Goal: Transaction & Acquisition: Purchase product/service

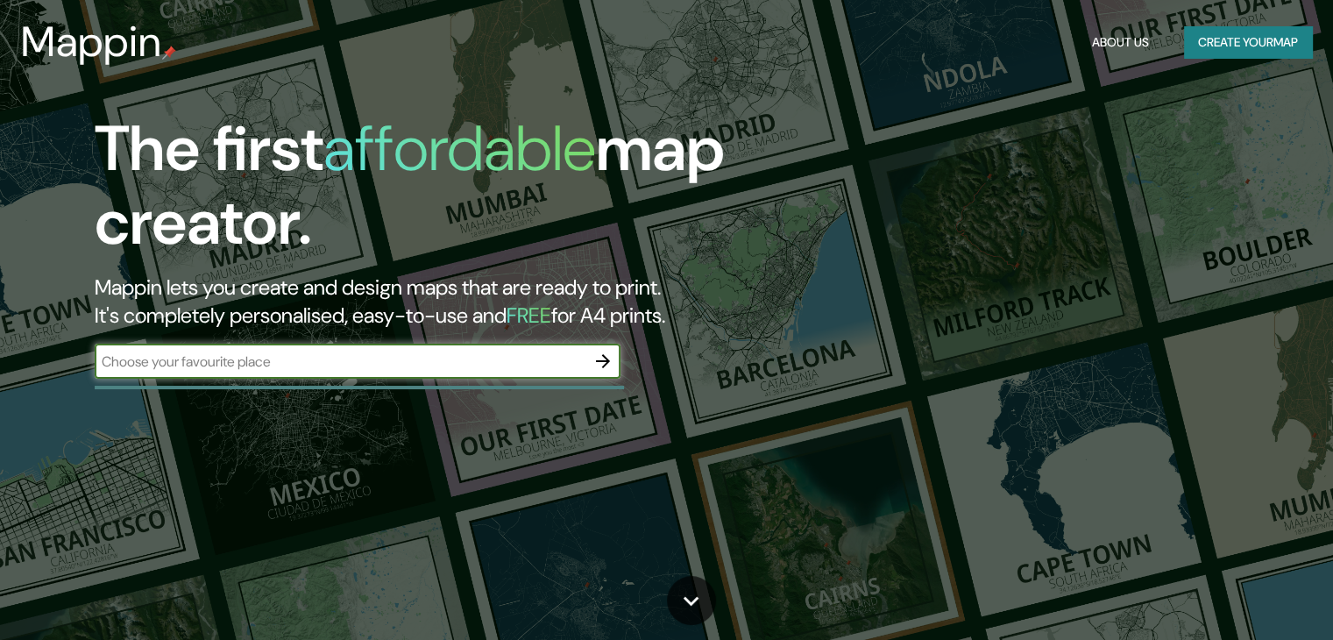
click at [1218, 39] on button "Create your map" at bounding box center [1248, 42] width 128 height 32
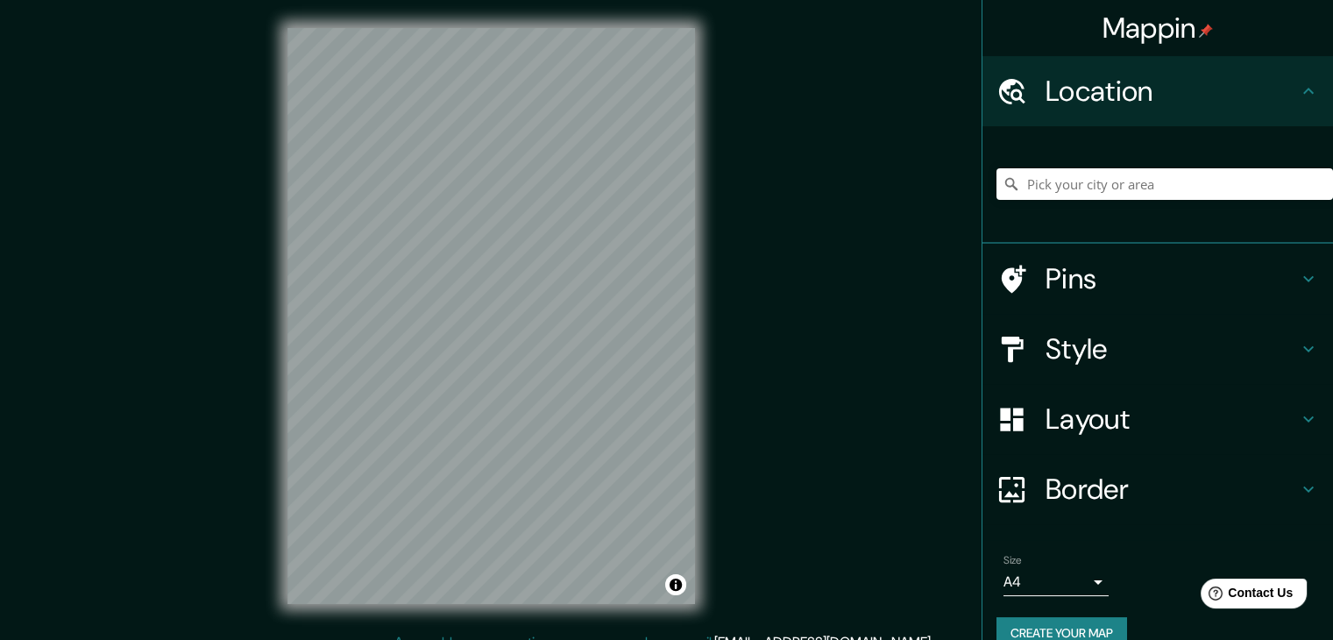
click at [1084, 358] on h4 "Style" at bounding box center [1172, 348] width 252 height 35
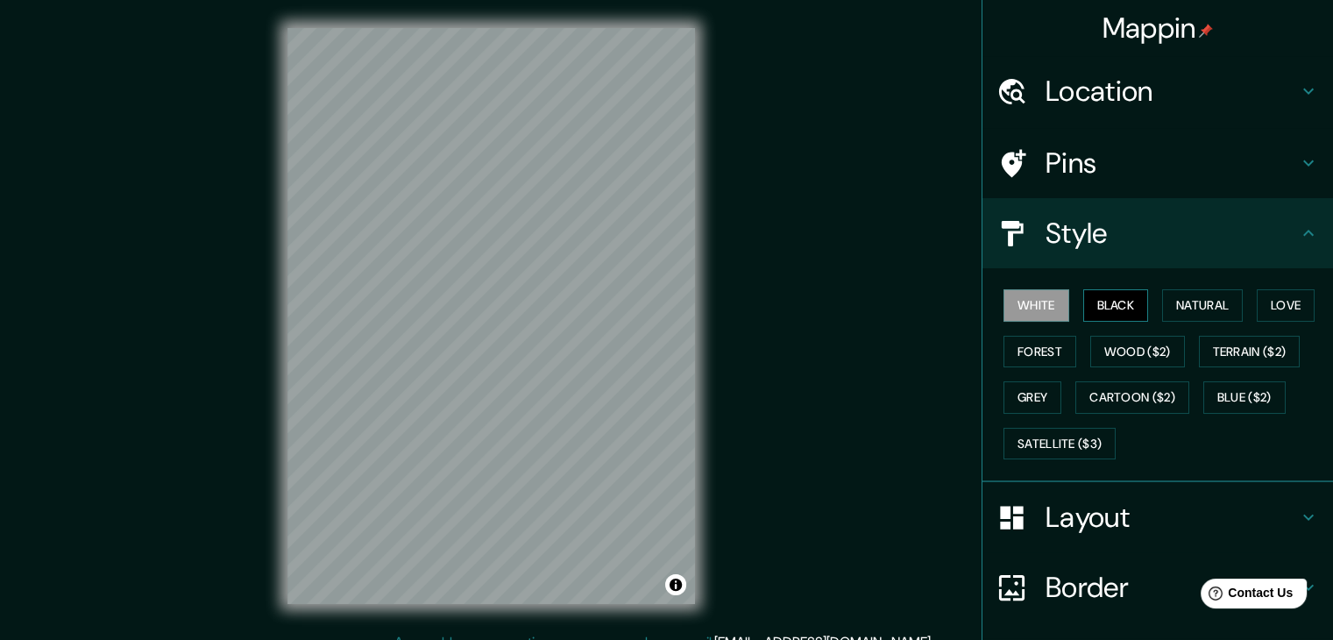
click at [1099, 306] on button "Black" at bounding box center [1116, 305] width 66 height 32
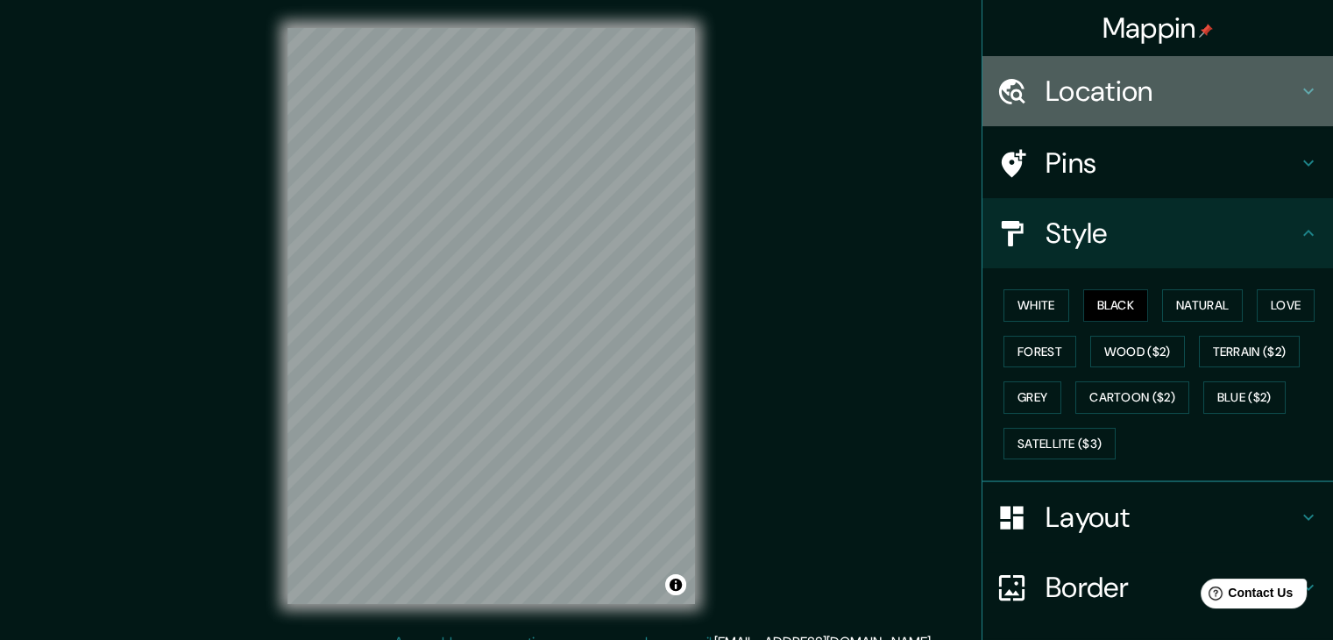
click at [1083, 95] on h4 "Location" at bounding box center [1172, 91] width 252 height 35
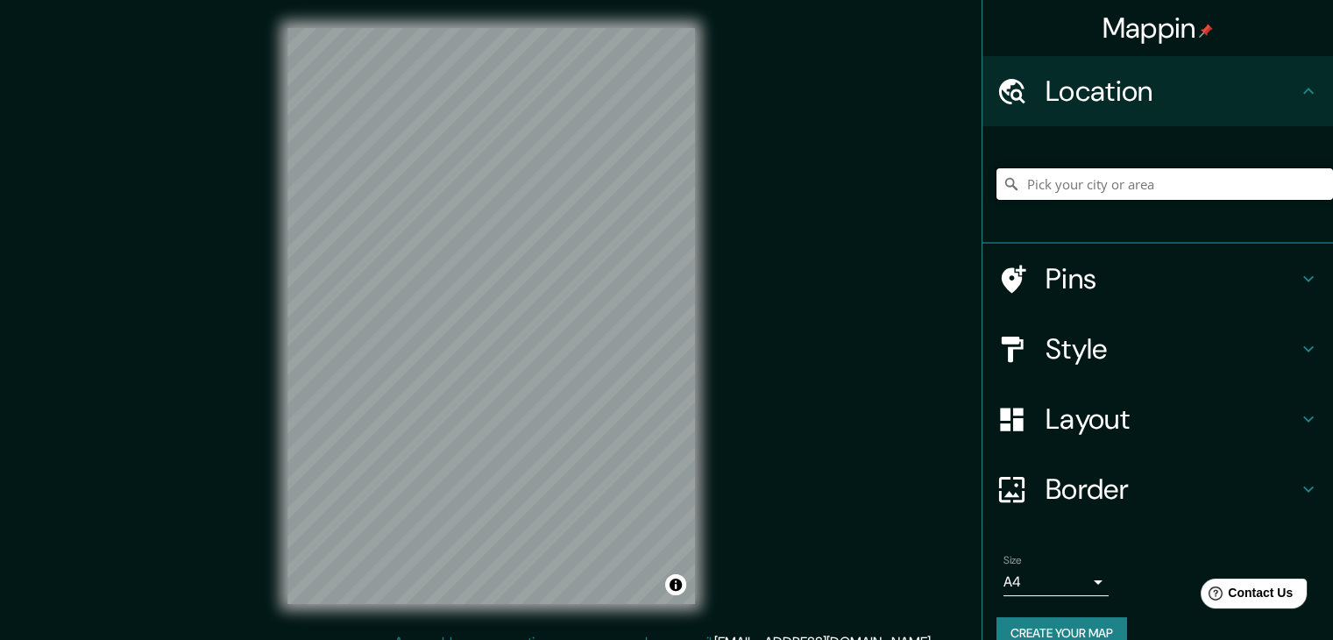
click at [1083, 180] on input "Pick your city or area" at bounding box center [1165, 184] width 337 height 32
click at [1101, 194] on input "bogota" at bounding box center [1165, 184] width 337 height 32
click at [1103, 359] on h4 "Style" at bounding box center [1172, 348] width 252 height 35
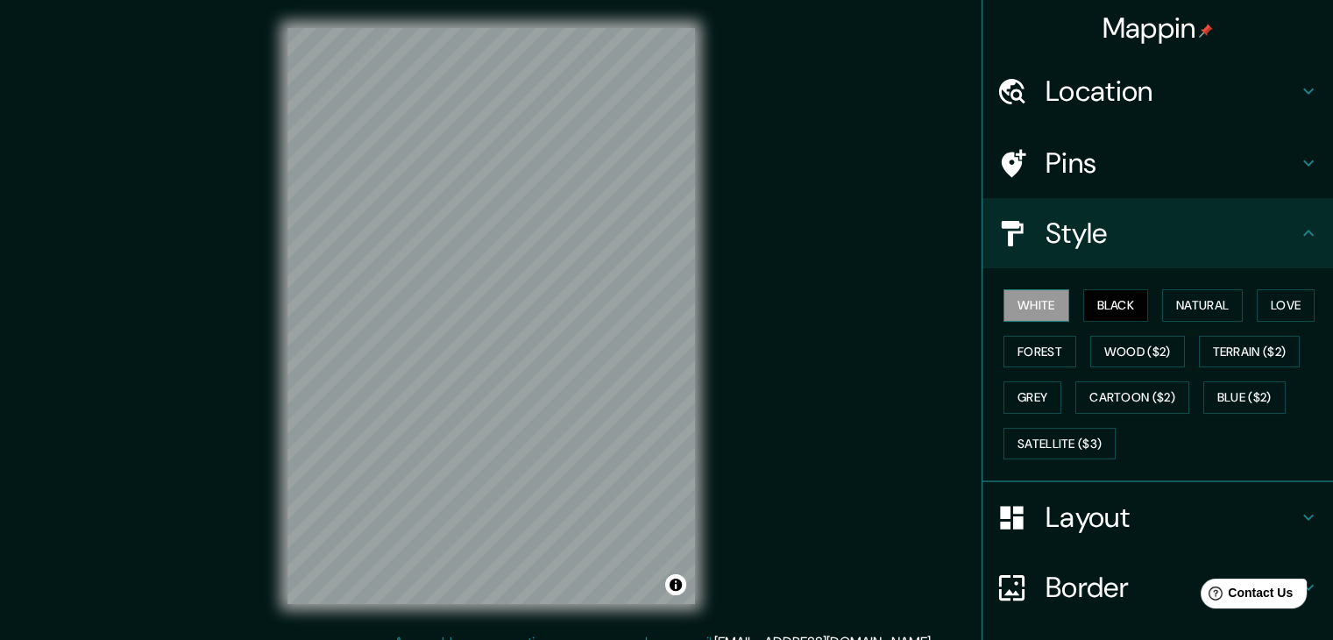
click at [1043, 313] on button "White" at bounding box center [1037, 305] width 66 height 32
click at [1111, 95] on h4 "Location" at bounding box center [1172, 91] width 252 height 35
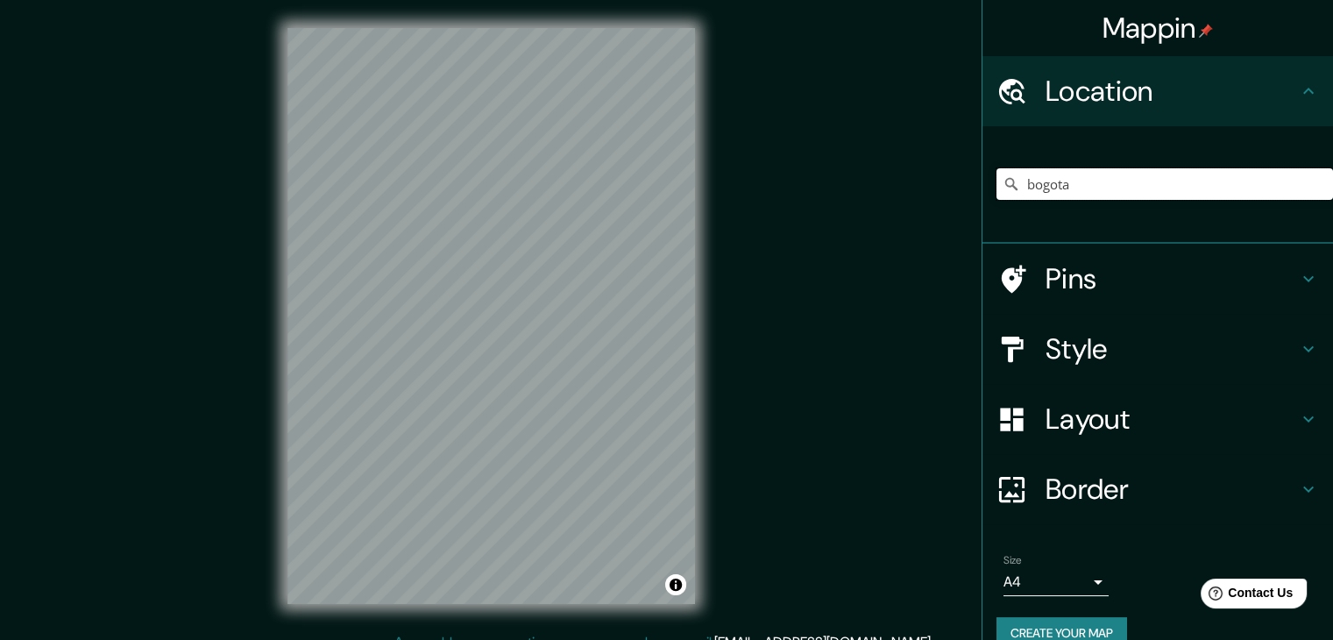
click at [1101, 185] on input "bogota" at bounding box center [1165, 184] width 337 height 32
type input "b"
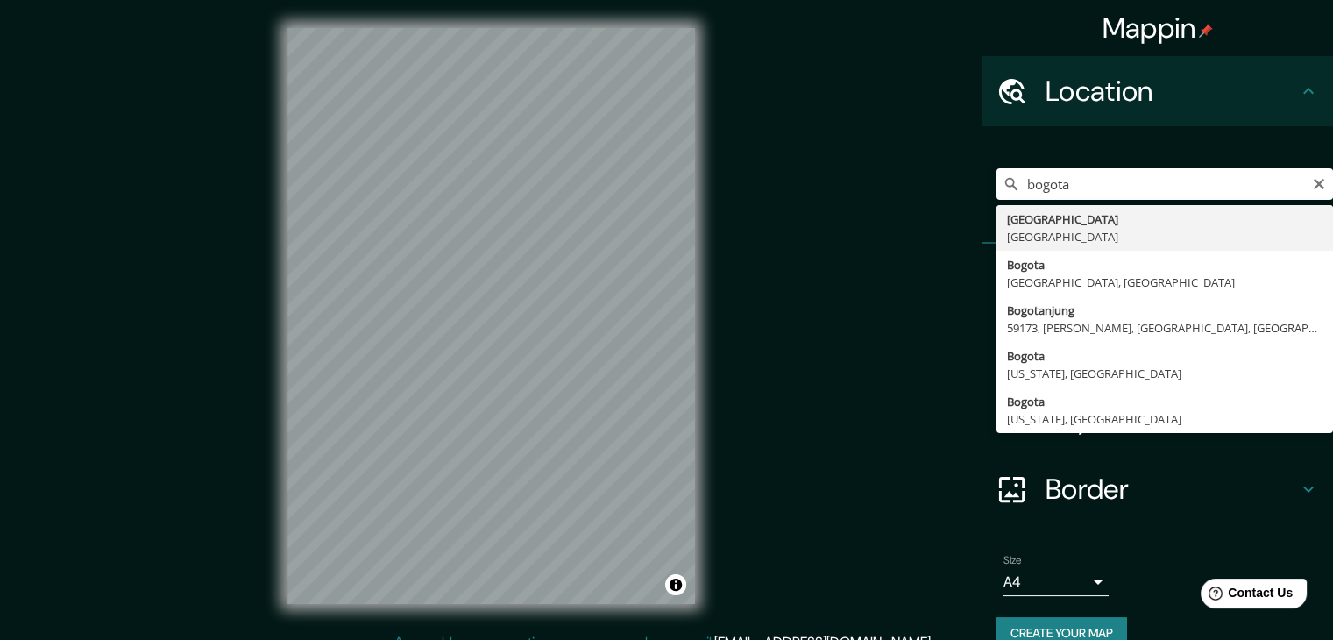
type input "[GEOGRAPHIC_DATA], [GEOGRAPHIC_DATA]"
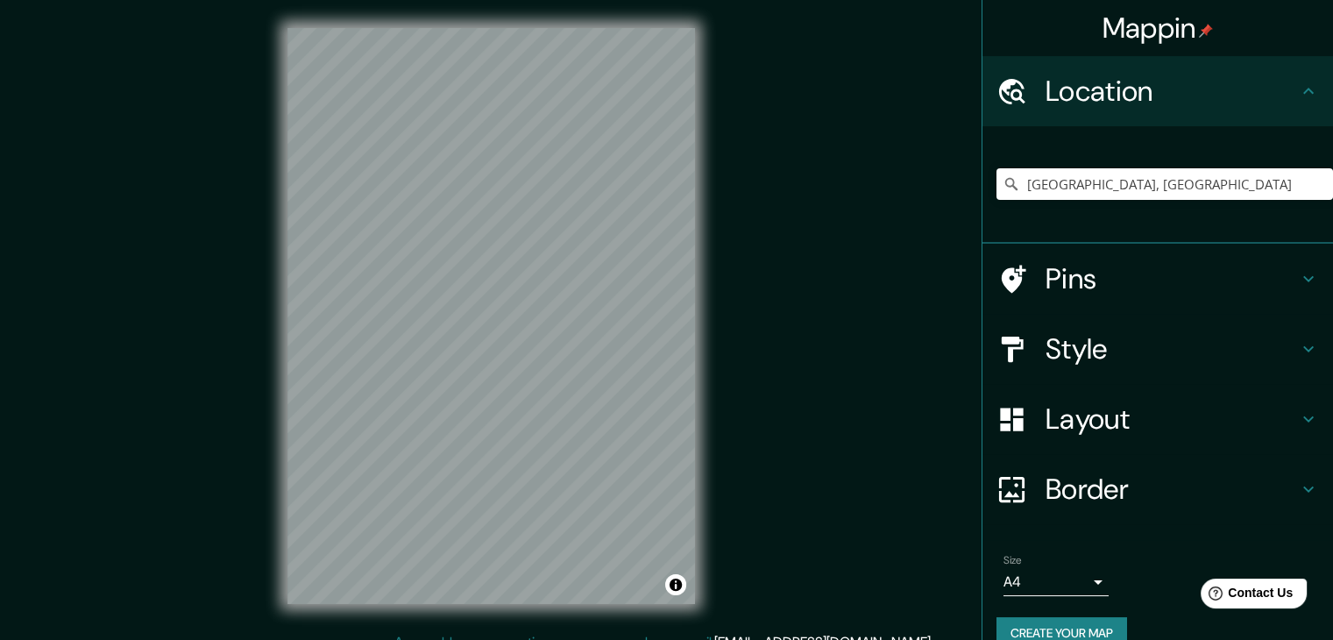
click at [738, 309] on div "Mappin Location [GEOGRAPHIC_DATA], [GEOGRAPHIC_DATA] Pins Style Layout Border C…" at bounding box center [666, 330] width 1333 height 660
click at [1088, 354] on h4 "Style" at bounding box center [1172, 348] width 252 height 35
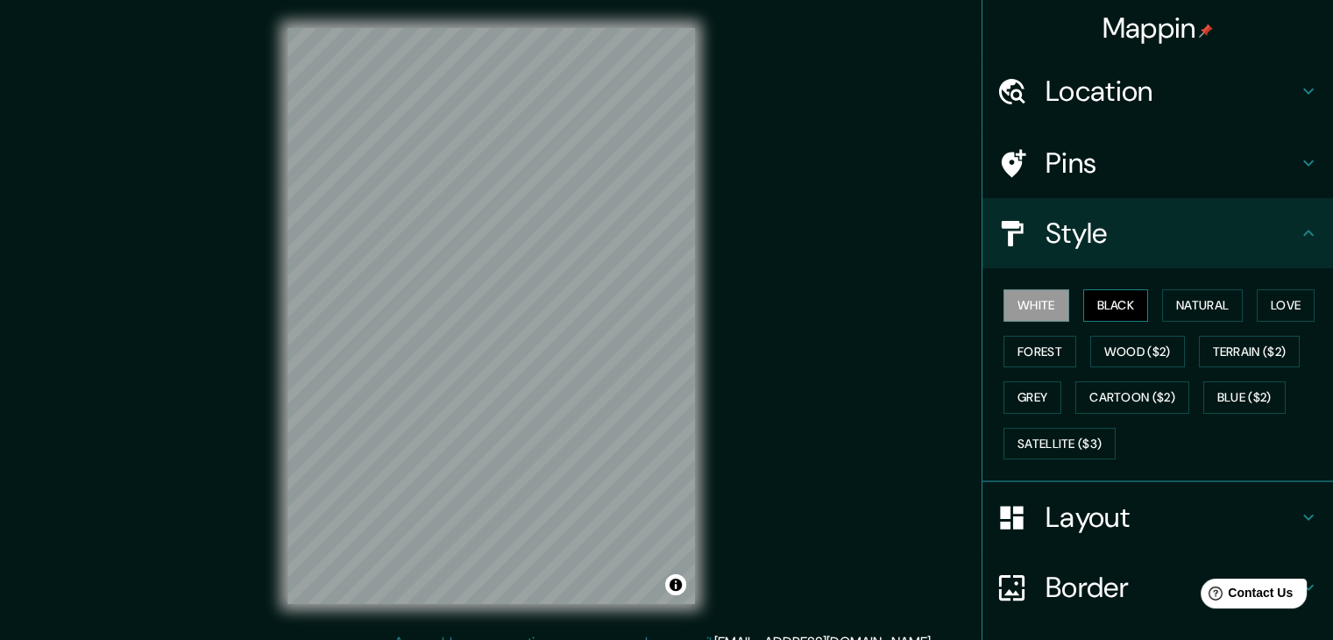
click at [1121, 290] on button "Black" at bounding box center [1116, 305] width 66 height 32
click at [1182, 299] on button "Natural" at bounding box center [1202, 305] width 81 height 32
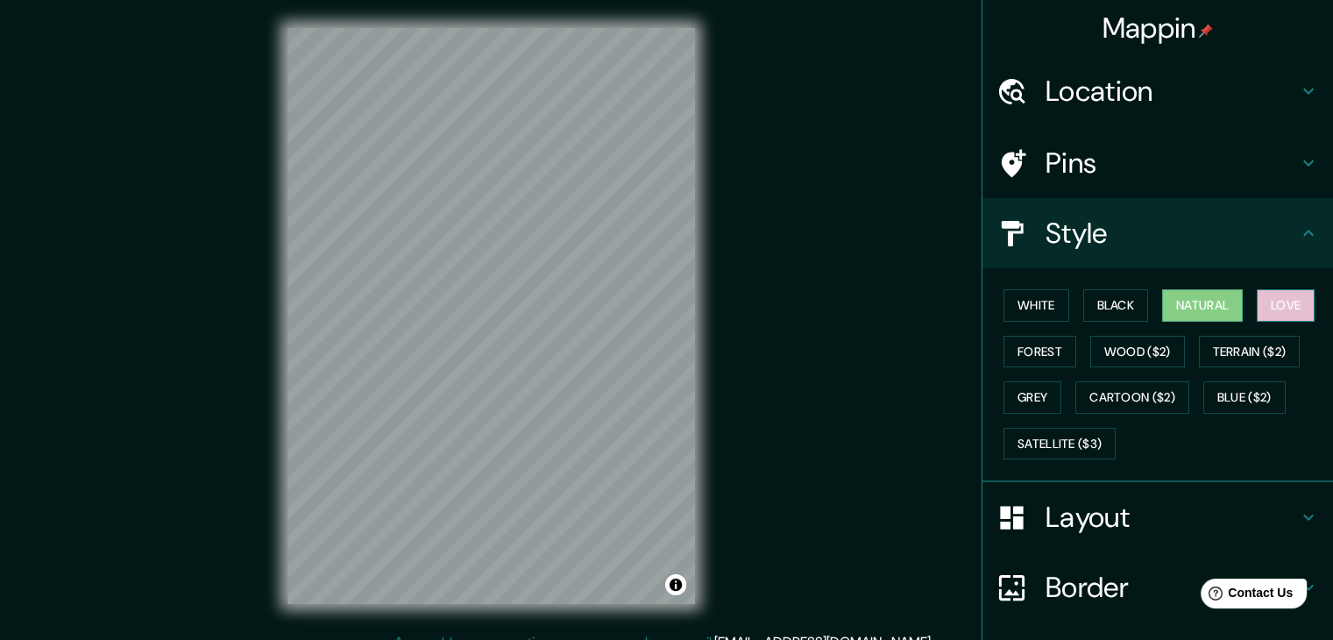
click at [1260, 299] on button "Love" at bounding box center [1286, 305] width 58 height 32
click at [1031, 348] on button "Forest" at bounding box center [1040, 352] width 73 height 32
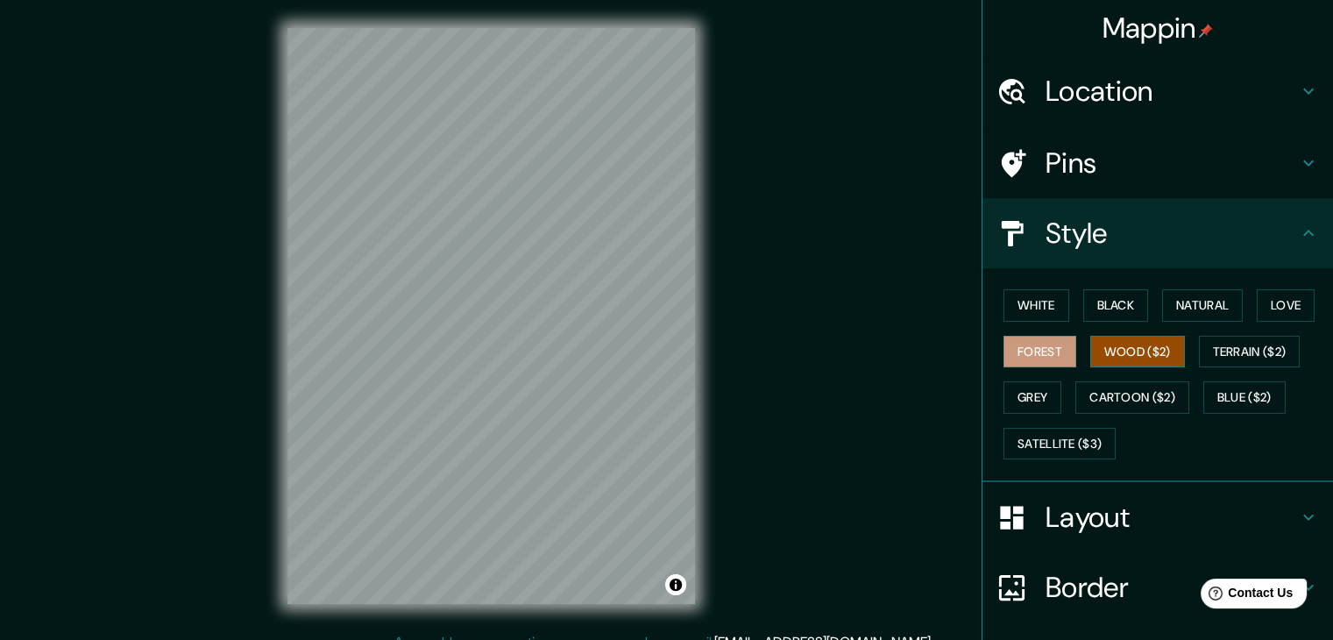
click at [1131, 352] on button "Wood ($2)" at bounding box center [1137, 352] width 95 height 32
click at [1026, 387] on button "Grey" at bounding box center [1033, 397] width 58 height 32
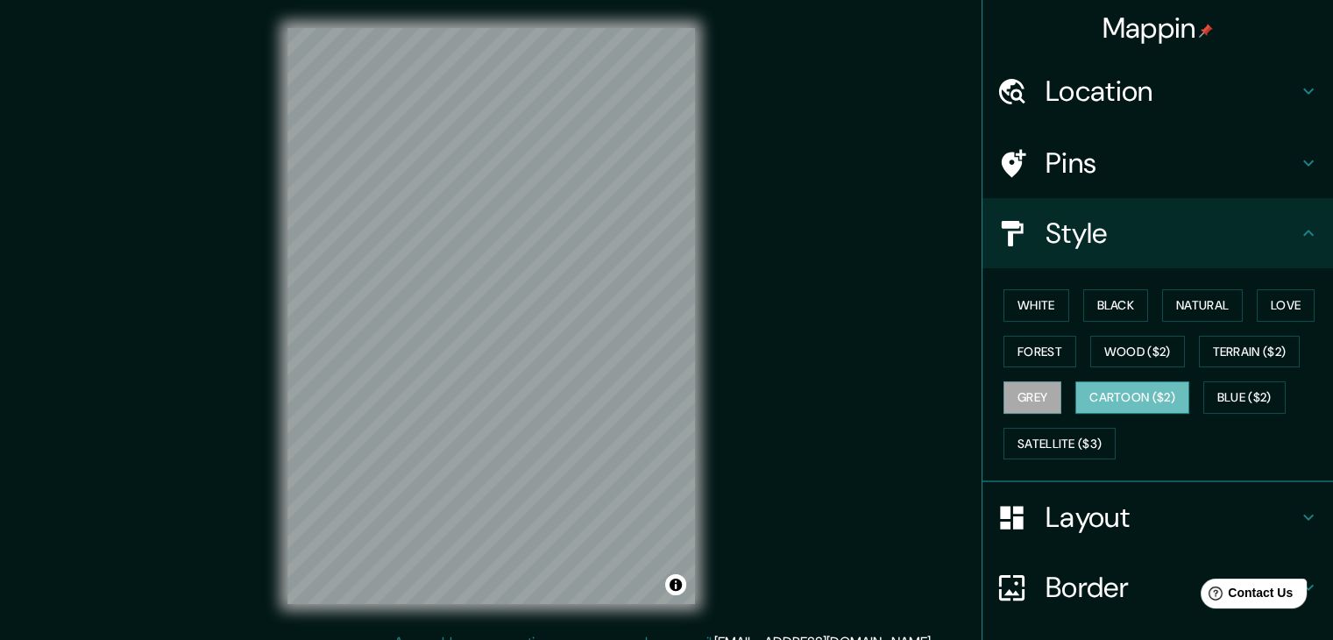
click at [1144, 395] on button "Cartoon ($2)" at bounding box center [1133, 397] width 114 height 32
click at [1224, 388] on button "Blue ($2)" at bounding box center [1244, 397] width 82 height 32
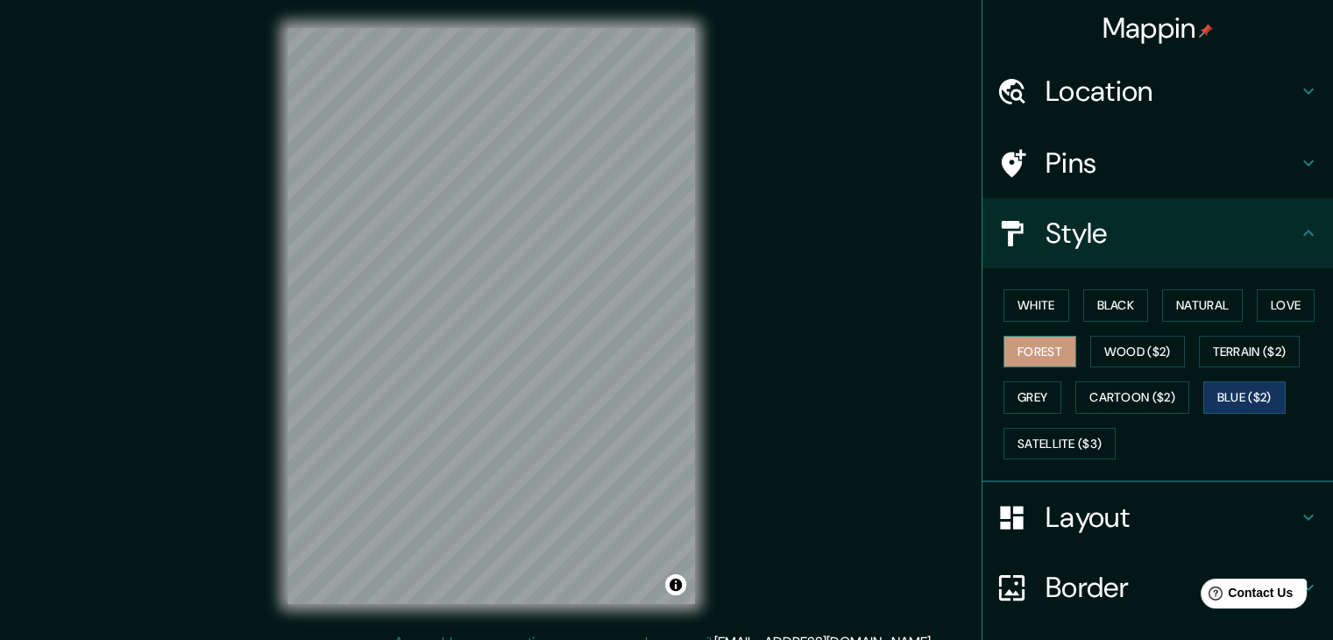
click at [1021, 351] on button "Forest" at bounding box center [1040, 352] width 73 height 32
click at [1033, 391] on button "Grey" at bounding box center [1033, 397] width 58 height 32
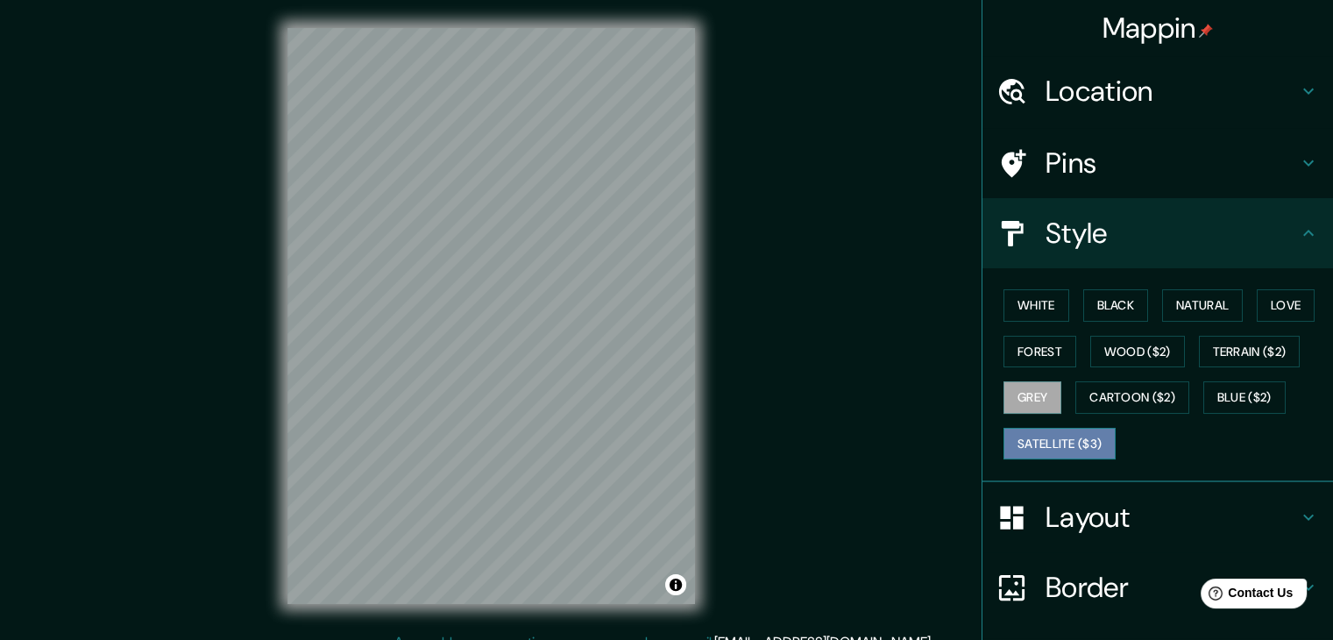
click at [1046, 439] on button "Satellite ($3)" at bounding box center [1060, 444] width 112 height 32
click at [1035, 410] on button "Grey" at bounding box center [1033, 397] width 58 height 32
click at [1047, 294] on button "White" at bounding box center [1037, 305] width 66 height 32
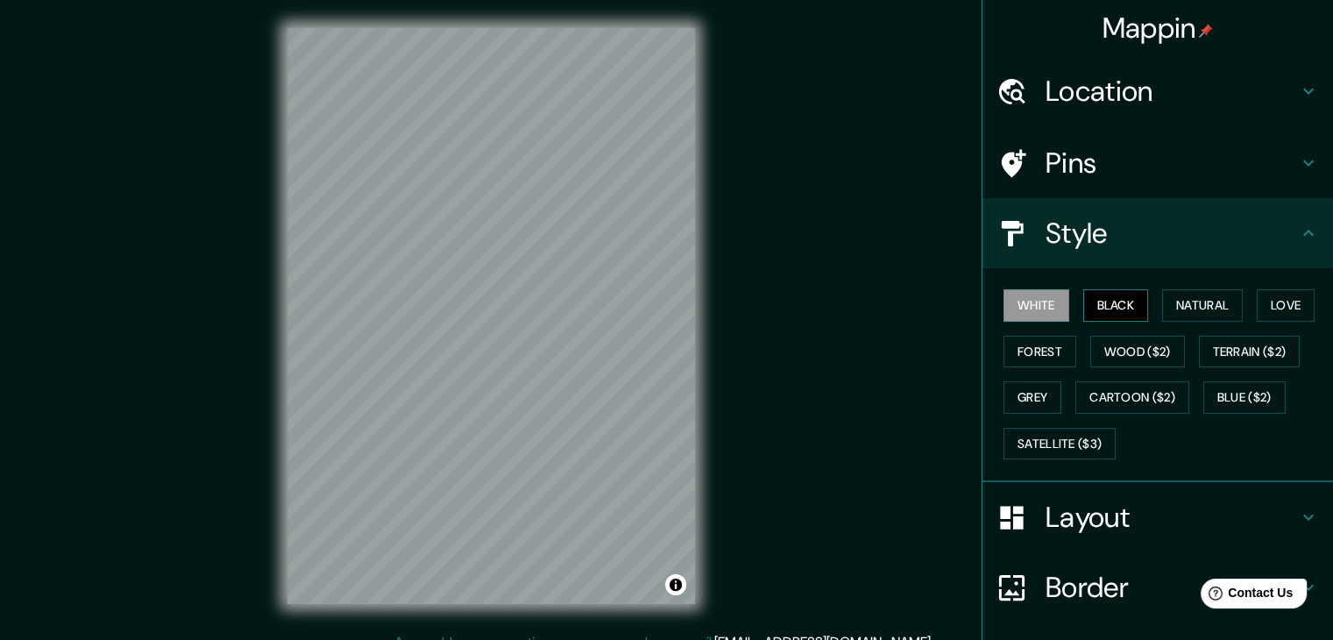
click at [1134, 306] on button "Black" at bounding box center [1116, 305] width 66 height 32
